Goal: Task Accomplishment & Management: Use online tool/utility

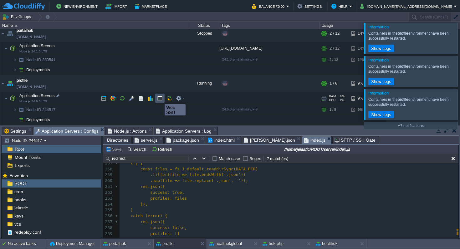
click at [160, 99] on button "button" at bounding box center [160, 99] width 6 height 6
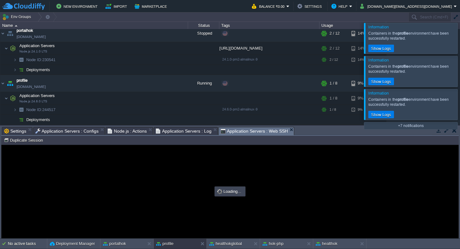
type input "#000000"
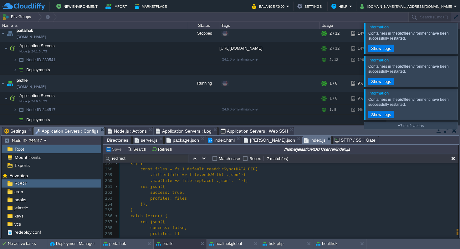
click at [89, 131] on span "Application Servers : Configs" at bounding box center [66, 132] width 63 height 8
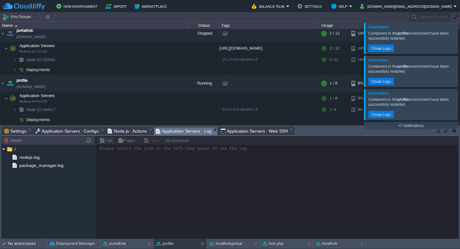
click at [175, 128] on span "Application Servers : Log" at bounding box center [184, 132] width 56 height 8
click at [28, 159] on span "nodejs.log" at bounding box center [29, 158] width 23 height 6
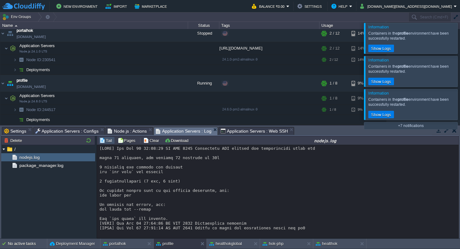
scroll to position [2660, 0]
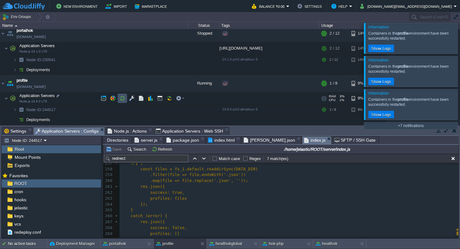
click at [124, 99] on button "button" at bounding box center [122, 99] width 6 height 6
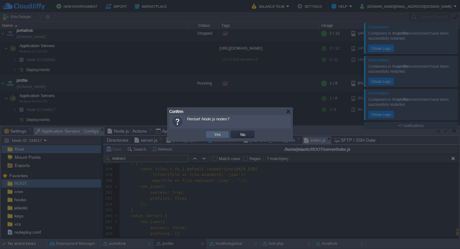
click at [211, 133] on td "Yes" at bounding box center [216, 135] width 23 height 8
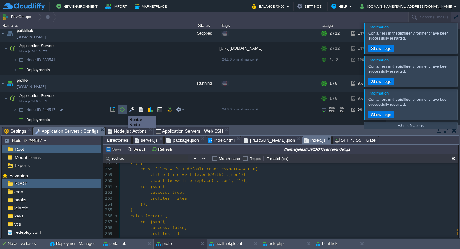
click at [123, 111] on button "button" at bounding box center [122, 110] width 6 height 6
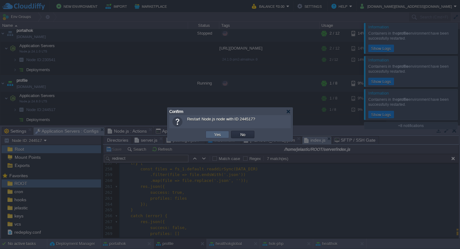
click at [214, 134] on button "Yes" at bounding box center [217, 135] width 11 height 6
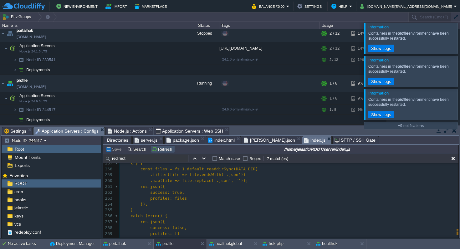
click at [158, 150] on button "Refresh" at bounding box center [163, 150] width 22 height 6
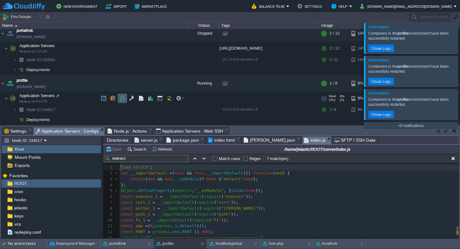
click at [124, 99] on button "button" at bounding box center [122, 99] width 6 height 6
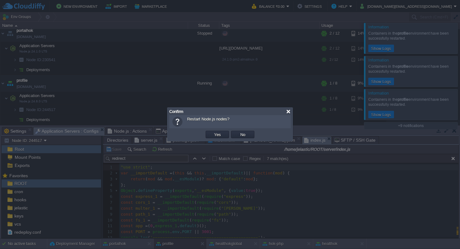
click at [289, 112] on div at bounding box center [288, 111] width 5 height 5
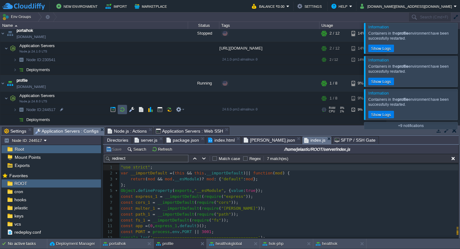
click at [122, 110] on button "button" at bounding box center [122, 110] width 6 height 6
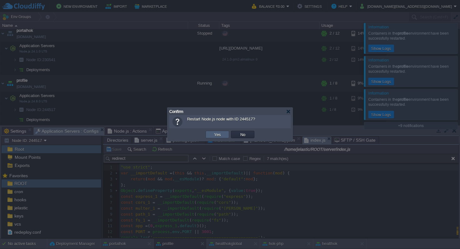
click at [217, 135] on button "Yes" at bounding box center [217, 135] width 11 height 6
